Goal: Task Accomplishment & Management: Manage account settings

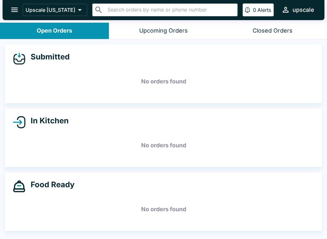
click at [74, 210] on h5 "No orders found" at bounding box center [164, 209] width 302 height 23
click at [63, 233] on div "Submitted No orders found In Kitchen No orders found Food Ready No orders found" at bounding box center [163, 140] width 327 height 201
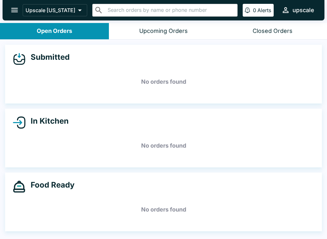
click at [53, 222] on div "Food Ready No orders found" at bounding box center [163, 202] width 317 height 59
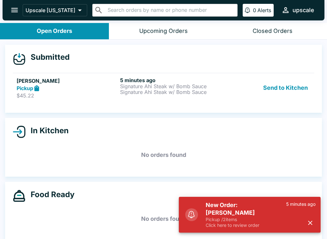
click at [295, 86] on button "Send to Kitchen" at bounding box center [286, 88] width 50 height 22
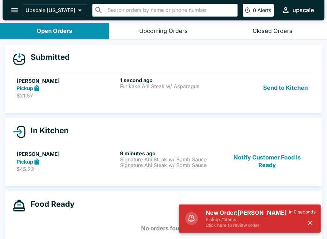
click at [298, 88] on button "Send to Kitchen" at bounding box center [286, 88] width 50 height 22
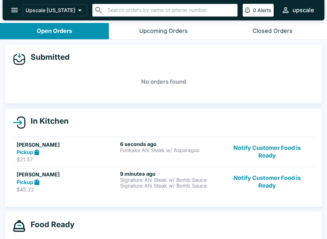
click at [270, 150] on button "Notify Customer Food is Ready" at bounding box center [267, 152] width 87 height 22
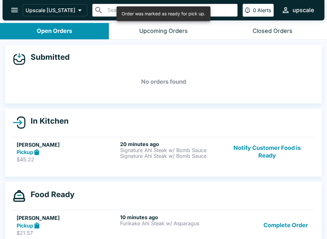
click at [274, 145] on button "Notify Customer Food is Ready" at bounding box center [267, 152] width 87 height 22
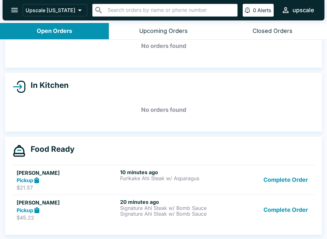
scroll to position [36, 0]
click at [178, 183] on div "10 minutes ago Furikake Ahi Steak w/ Asparagus" at bounding box center [170, 180] width 101 height 22
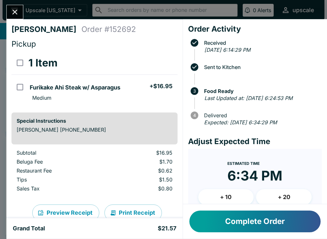
click at [12, 12] on icon "Close" at bounding box center [15, 12] width 9 height 9
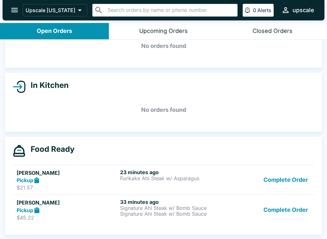
click at [286, 178] on button "Complete Order" at bounding box center [286, 180] width 50 height 22
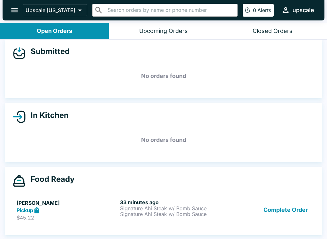
scroll to position [6, 0]
click at [297, 201] on button "Complete Order" at bounding box center [286, 210] width 50 height 22
